Goal: Task Accomplishment & Management: Manage account settings

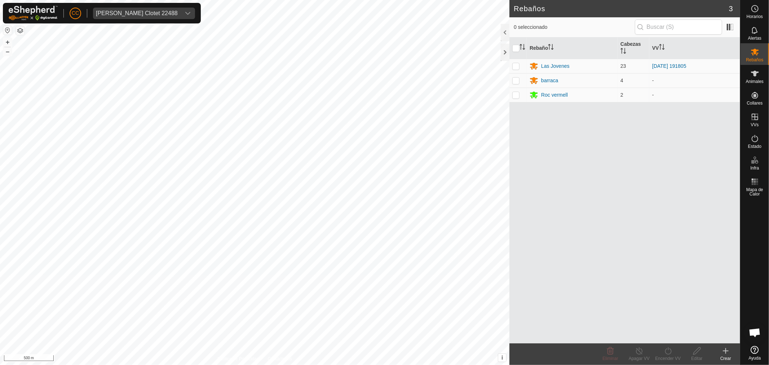
click at [134, 21] on div "CC [PERSON_NAME] Clotet 22488" at bounding box center [102, 13] width 198 height 21
click at [139, 14] on div "[PERSON_NAME] Clotet 22488" at bounding box center [137, 13] width 82 height 6
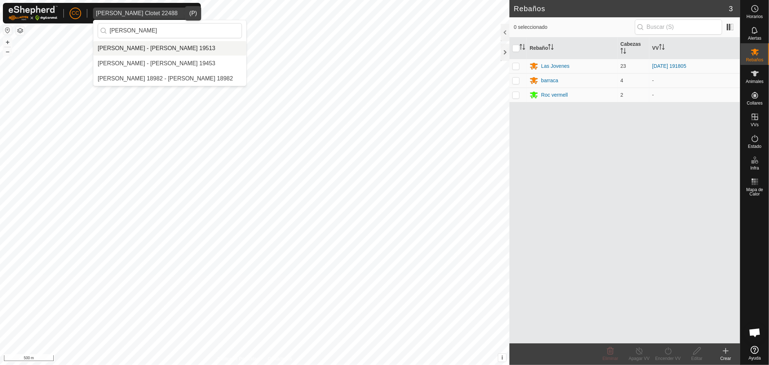
type input "[PERSON_NAME]"
click at [160, 52] on li "[PERSON_NAME] - [PERSON_NAME] 19513" at bounding box center [169, 48] width 153 height 14
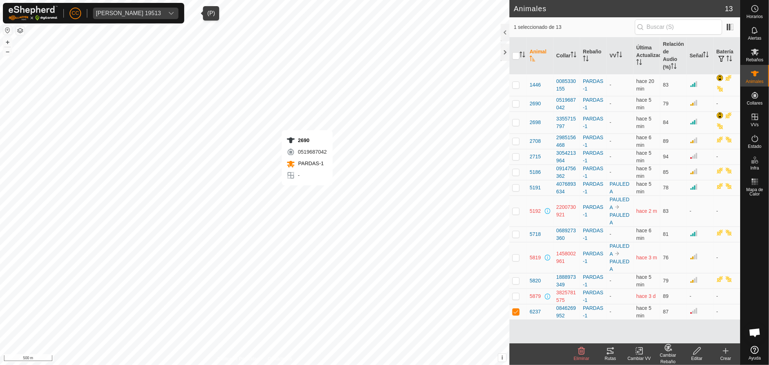
checkbox input "true"
checkbox input "false"
checkbox input "true"
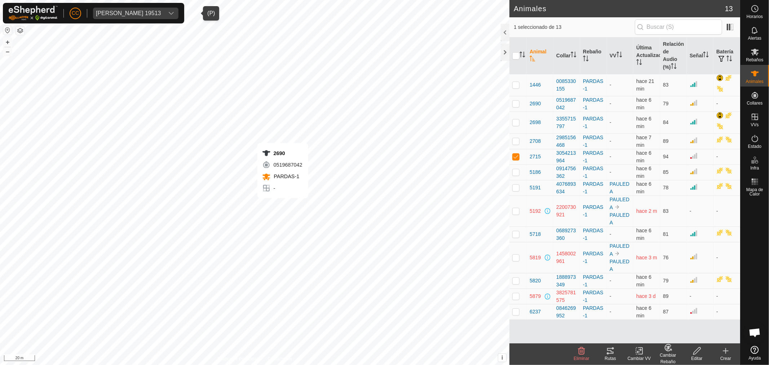
checkbox input "false"
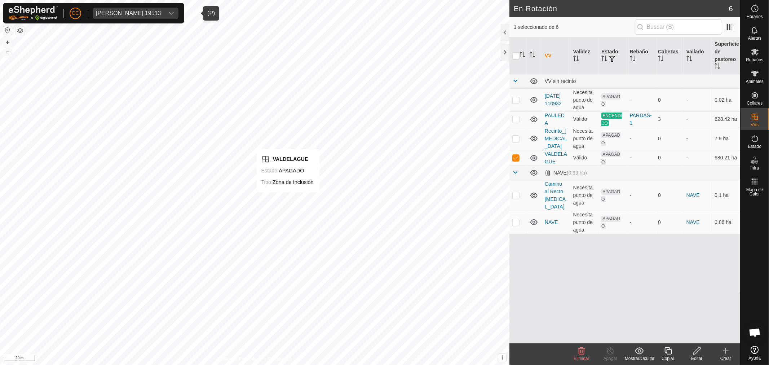
checkbox input "false"
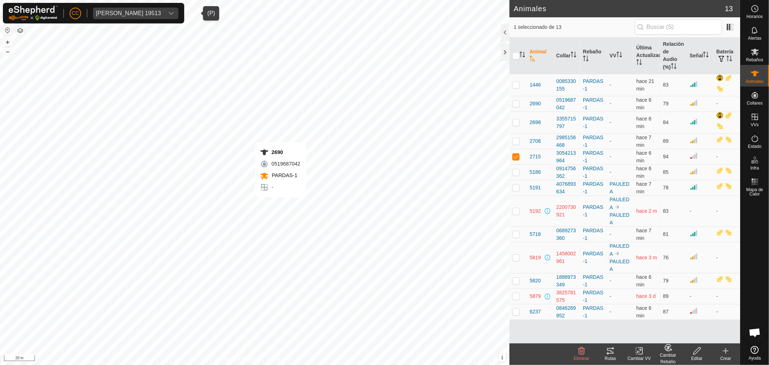
checkbox input "true"
checkbox input "false"
checkbox input "true"
click at [514, 105] on p-checkbox at bounding box center [515, 104] width 7 height 6
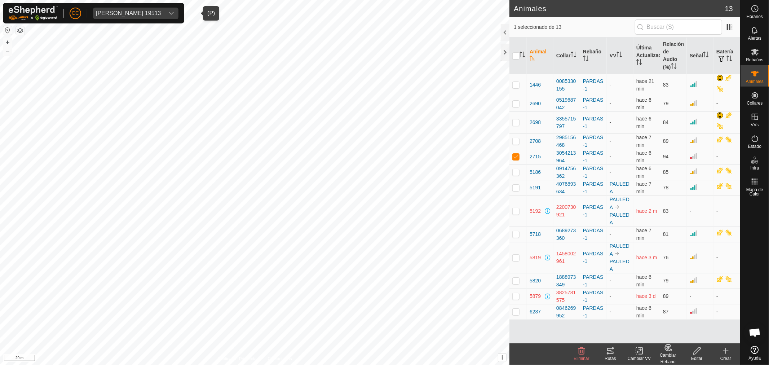
checkbox input "true"
click at [518, 311] on p-checkbox at bounding box center [515, 312] width 7 height 6
click at [501, 34] on div at bounding box center [505, 32] width 9 height 17
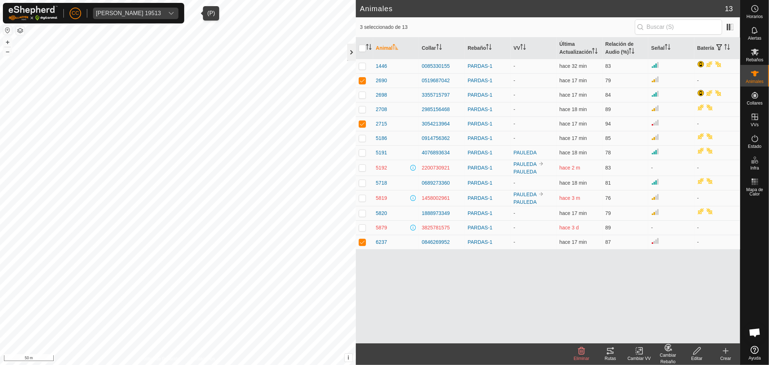
click at [352, 51] on div at bounding box center [351, 52] width 9 height 17
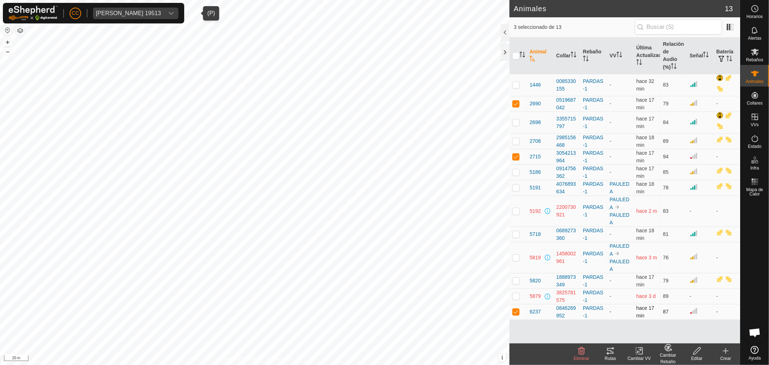
click at [517, 314] on p-checkbox at bounding box center [515, 312] width 7 height 6
checkbox input "false"
click at [516, 154] on td at bounding box center [517, 157] width 17 height 16
checkbox input "false"
click at [516, 107] on td at bounding box center [517, 104] width 17 height 16
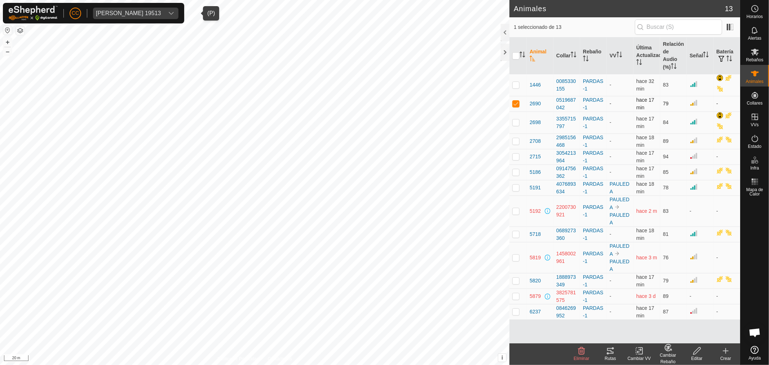
checkbox input "false"
